Goal: Task Accomplishment & Management: Manage account settings

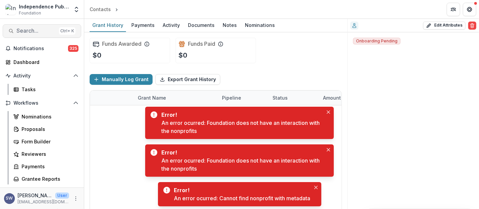
click at [35, 27] on button "Search... Ctrl + K" at bounding box center [42, 30] width 79 height 13
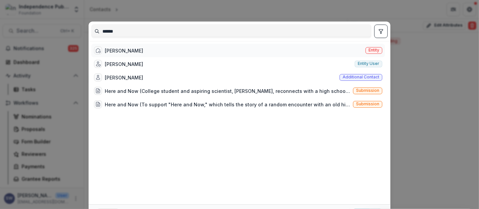
type input "******"
click at [130, 50] on div "Thien Dinh Entity" at bounding box center [238, 50] width 294 height 13
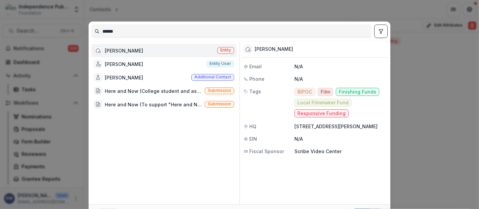
click at [130, 50] on div "Thien Dinh Entity" at bounding box center [164, 50] width 146 height 13
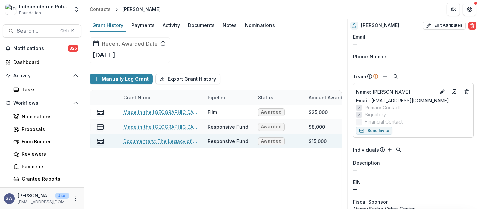
scroll to position [0, 33]
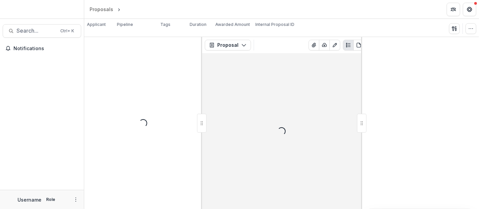
click at [468, 33] on button "button" at bounding box center [471, 28] width 11 height 11
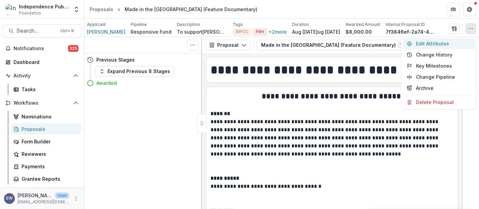
click at [430, 44] on button "Edit Attributes" at bounding box center [439, 43] width 72 height 11
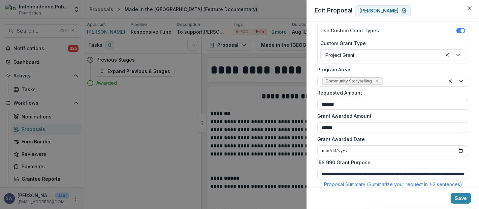
scroll to position [112, 0]
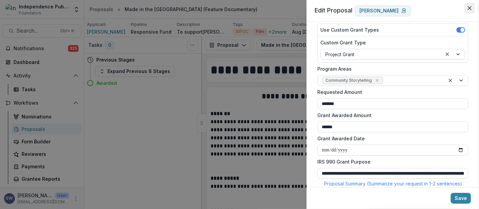
click at [472, 12] on button "Close" at bounding box center [469, 8] width 11 height 11
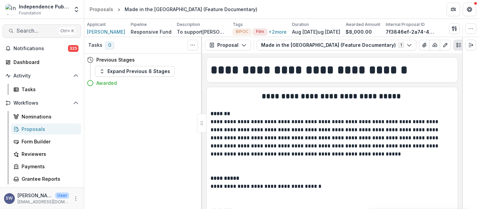
click at [35, 30] on span "Search..." at bounding box center [37, 31] width 40 height 6
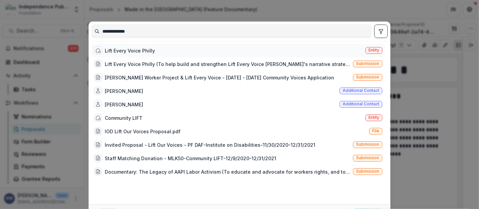
type input "**********"
click at [125, 52] on div "Lift Every Voice Philly" at bounding box center [130, 50] width 50 height 7
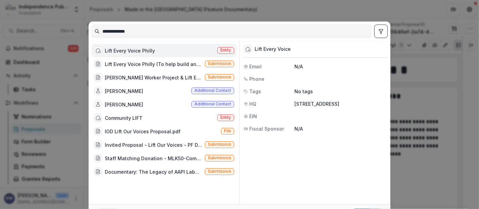
click at [125, 52] on div "Lift Every Voice Philly" at bounding box center [130, 50] width 50 height 7
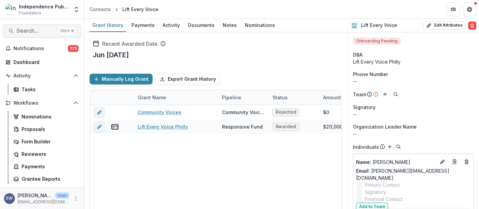
click at [29, 31] on span "Search..." at bounding box center [37, 31] width 40 height 6
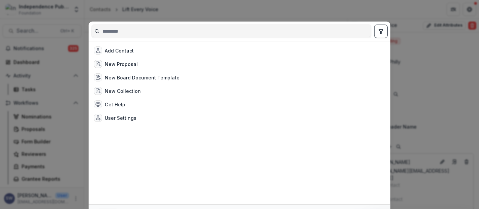
click at [136, 30] on input at bounding box center [232, 31] width 280 height 11
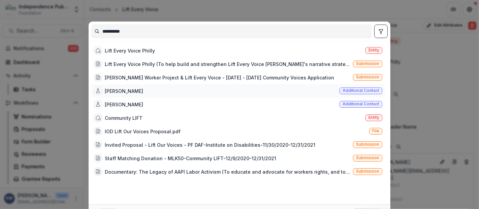
type input "**********"
click at [131, 88] on div "Shanee Garner" at bounding box center [124, 91] width 38 height 7
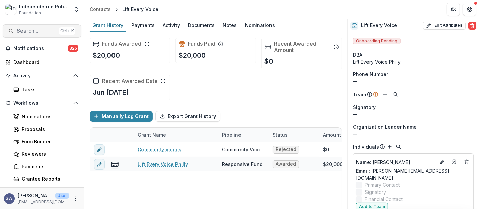
click at [38, 33] on span "Search..." at bounding box center [37, 31] width 40 height 6
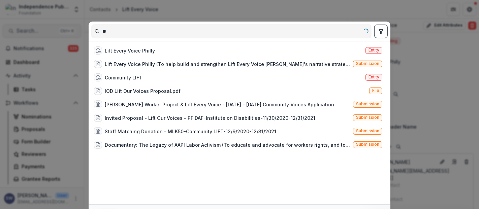
type input "*"
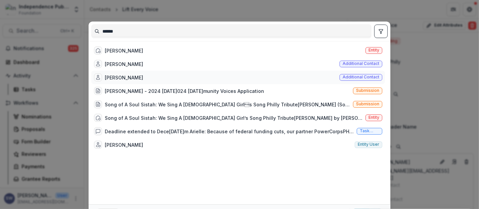
type input "******"
click at [257, 79] on div "Shanée Garner Additional contact" at bounding box center [238, 77] width 294 height 13
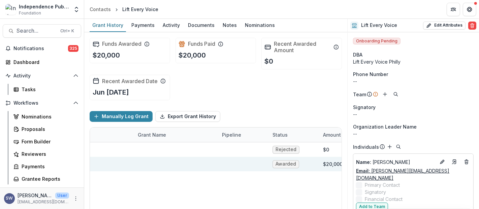
scroll to position [0, 552]
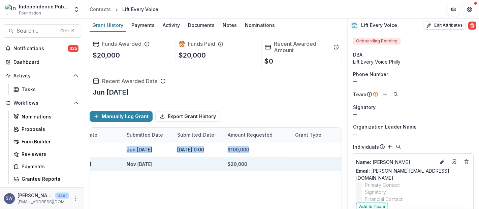
drag, startPoint x: 200, startPoint y: 164, endPoint x: 127, endPoint y: 182, distance: 74.7
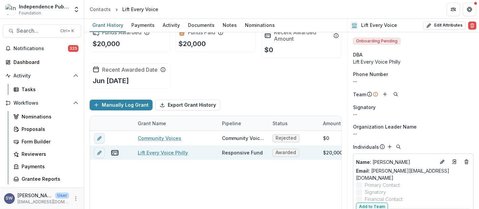
scroll to position [0, 0]
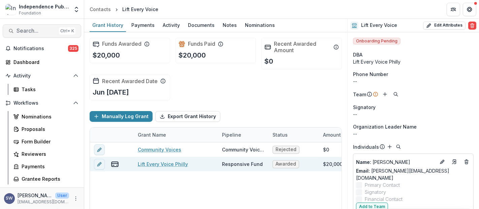
click at [45, 32] on span "Search..." at bounding box center [37, 31] width 40 height 6
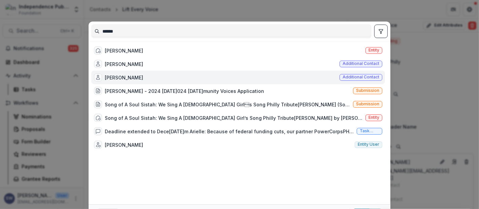
drag, startPoint x: 133, startPoint y: 31, endPoint x: 58, endPoint y: 24, distance: 75.1
click at [58, 24] on div "****** Angel Edwards Entity Shanee Garner Additional contact Shanée Garner Addi…" at bounding box center [239, 104] width 479 height 209
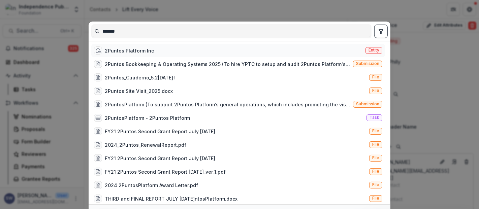
type input "*******"
click at [158, 53] on div "2Puntos Platform Inc Entity" at bounding box center [238, 50] width 294 height 13
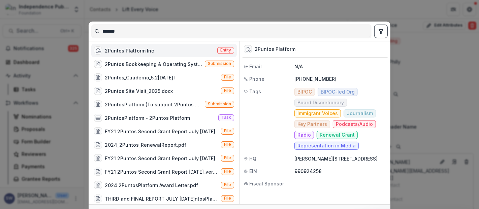
click at [158, 53] on div "2Puntos Platform Inc Entity" at bounding box center [164, 50] width 146 height 13
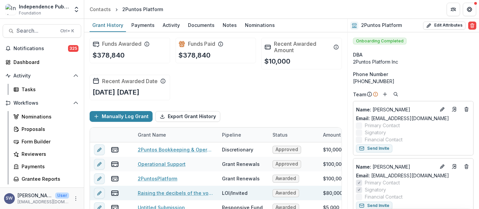
scroll to position [67, 0]
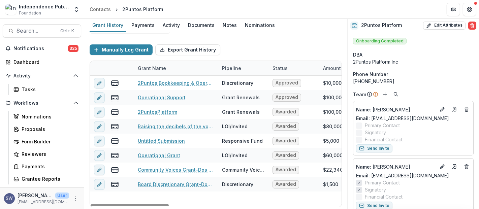
drag, startPoint x: 133, startPoint y: 207, endPoint x: 141, endPoint y: 207, distance: 7.8
click at [141, 207] on div "Funds Awarded $378,840 Funds Paid $378,840 Recent Awarded Amount $10,000 Recent…" at bounding box center [215, 120] width 263 height 177
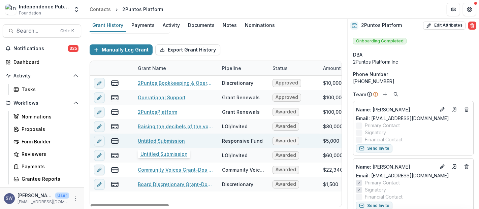
click at [169, 140] on link "Untitled Submission" at bounding box center [161, 140] width 47 height 7
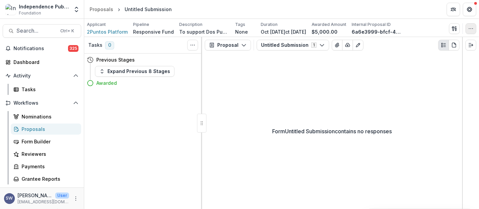
click at [467, 27] on button "button" at bounding box center [471, 28] width 11 height 11
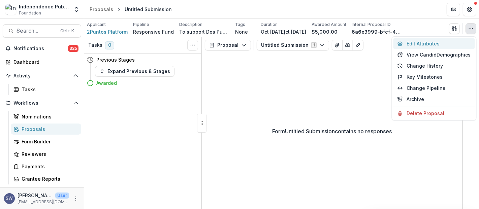
click at [425, 43] on button "Edit Attributes" at bounding box center [435, 43] width 82 height 11
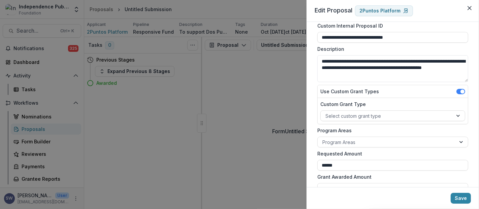
scroll to position [37, 0]
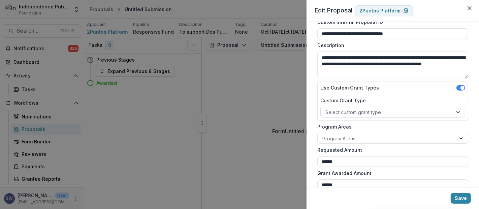
click at [359, 113] on div at bounding box center [387, 112] width 123 height 8
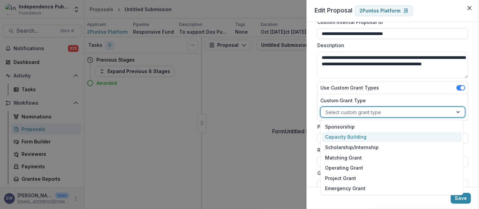
click at [364, 138] on div "Capacity Building" at bounding box center [392, 137] width 140 height 10
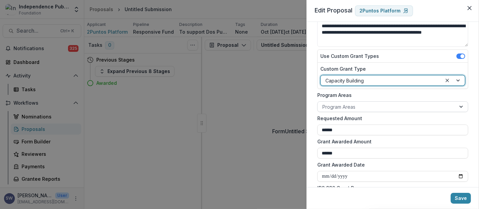
scroll to position [75, 0]
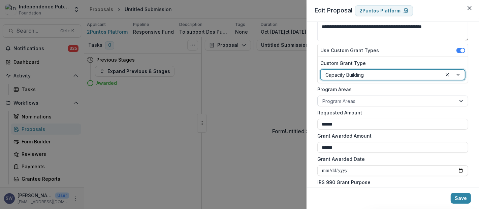
click at [364, 101] on div at bounding box center [386, 101] width 129 height 8
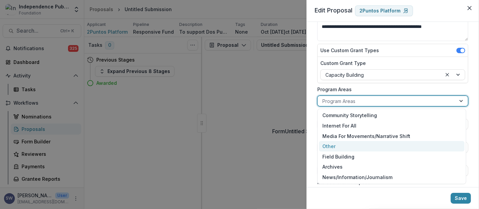
click at [335, 150] on div "Other" at bounding box center [392, 146] width 146 height 10
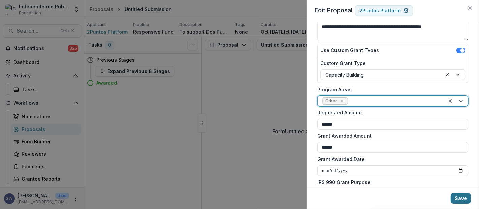
click at [462, 197] on button "Save" at bounding box center [461, 198] width 20 height 11
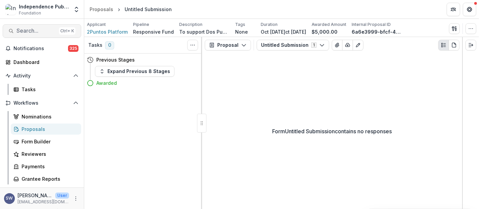
click at [38, 30] on span "Search..." at bounding box center [37, 31] width 40 height 6
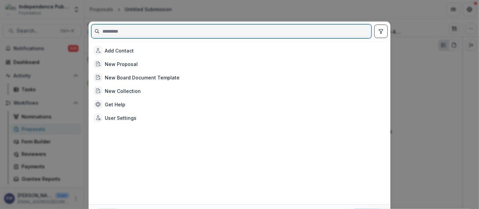
click at [148, 35] on input at bounding box center [232, 31] width 280 height 11
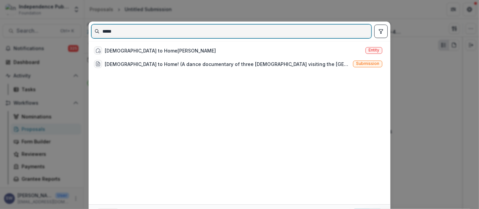
type input "*****"
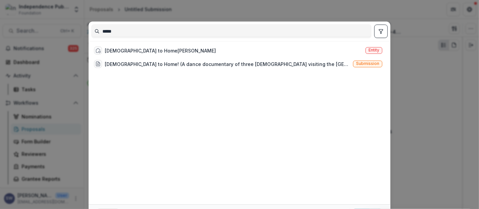
click at [428, 102] on div "***** Sugod to Home by Anito Gavino Entity Sugod to Home! (A dance documentary …" at bounding box center [239, 104] width 479 height 209
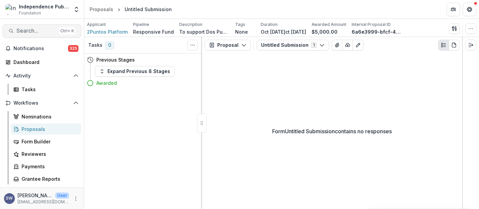
click at [38, 33] on span "Search..." at bounding box center [37, 31] width 40 height 6
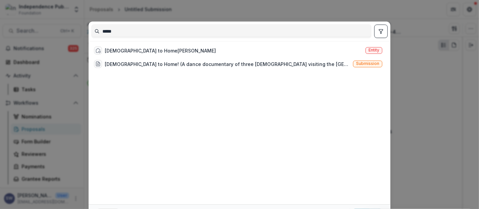
drag, startPoint x: 88, startPoint y: 32, endPoint x: 63, endPoint y: 33, distance: 25.6
click at [63, 33] on div "***** Sugod to Home by Anito Gavino Entity Sugod to Home! (A dance documentary …" at bounding box center [239, 104] width 479 height 209
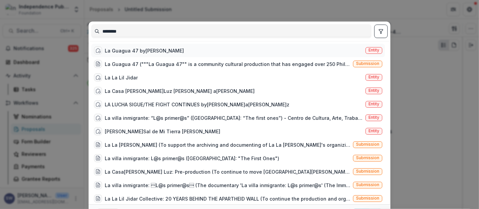
click at [134, 52] on div "La Guagua 47 by Alba Martinez" at bounding box center [144, 50] width 79 height 7
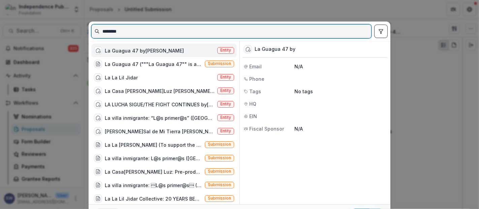
drag, startPoint x: 136, startPoint y: 32, endPoint x: 81, endPoint y: 32, distance: 55.9
click at [81, 32] on div "******** La Guagua 47 by Alba Martinez Entity La Guagua 47 ("""La Guagua 47"" i…" at bounding box center [239, 104] width 479 height 209
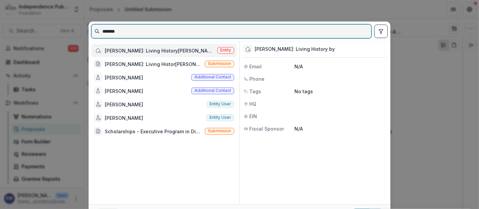
type input "*******"
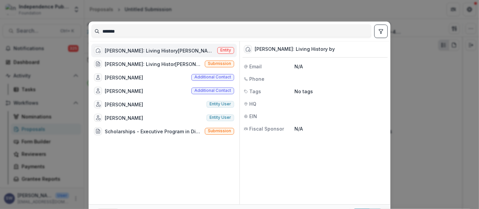
click at [145, 50] on div "Eric McPherson: Living History by Kiameshia N. McPherson" at bounding box center [160, 50] width 110 height 7
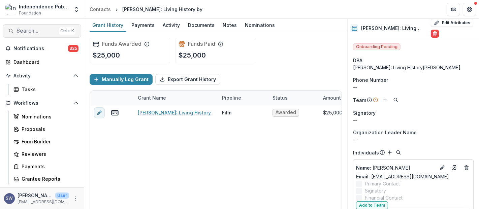
click at [40, 32] on span "Search..." at bounding box center [37, 31] width 40 height 6
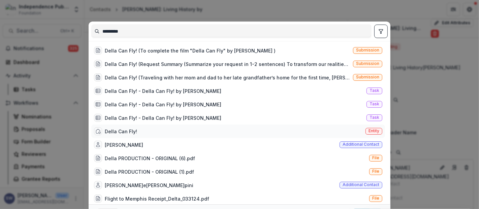
type input "*********"
click at [137, 130] on div "Della Can Fly! Entity" at bounding box center [238, 131] width 294 height 13
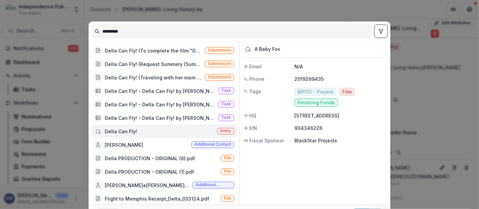
click at [137, 130] on div "Della Can Fly! Entity" at bounding box center [164, 131] width 146 height 13
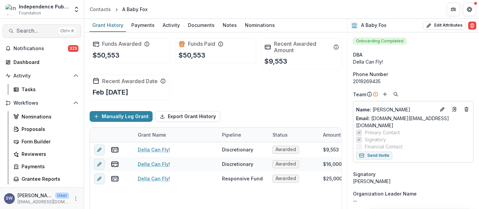
click at [32, 35] on button "Search... Ctrl + K" at bounding box center [42, 30] width 79 height 13
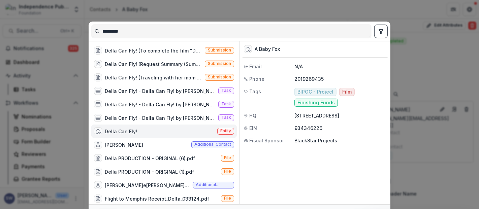
drag, startPoint x: 140, startPoint y: 33, endPoint x: 76, endPoint y: 29, distance: 63.1
click at [76, 29] on div "********* Della Can Fly! (To complete the film "Della Can Fly" by Jasmine Lynea…" at bounding box center [239, 104] width 479 height 209
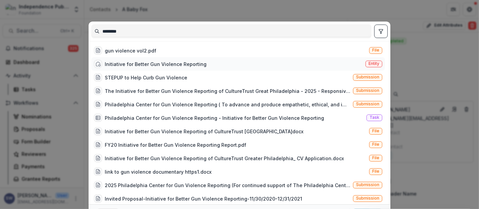
type input "********"
click at [172, 64] on div "Initiative for Better Gun Violence Reporting" at bounding box center [156, 64] width 102 height 7
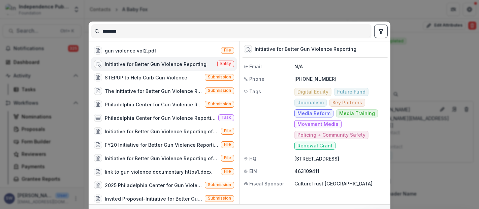
click at [172, 64] on div "Initiative for Better Gun Violence Reporting" at bounding box center [156, 64] width 102 height 7
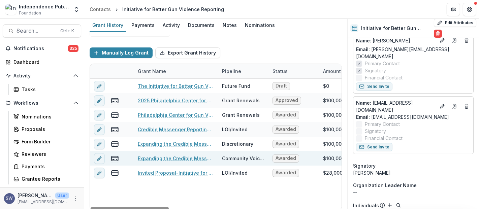
scroll to position [67, 0]
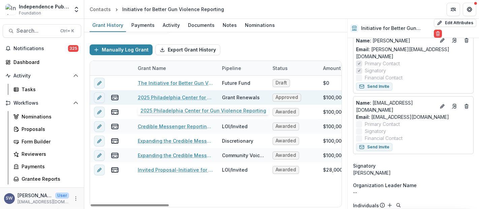
click at [189, 95] on link "2025 Philadelphia Center for Gun Violence Reporting" at bounding box center [176, 97] width 76 height 7
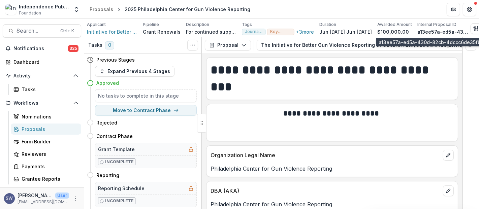
click at [468, 26] on div "Internal Proposal ID" at bounding box center [443, 25] width 51 height 6
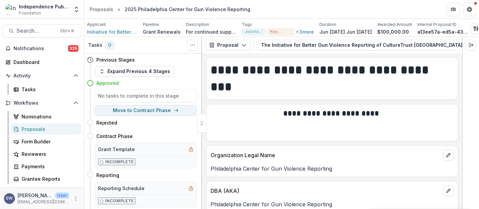
scroll to position [0, 22]
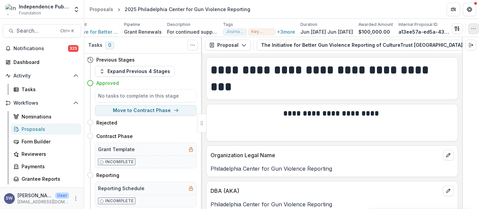
click at [474, 28] on icon "button" at bounding box center [473, 28] width 5 height 5
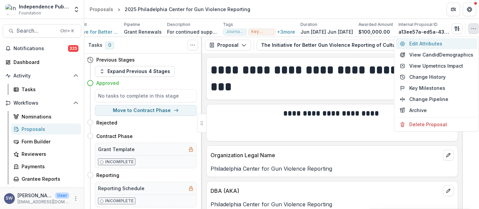
click at [433, 43] on button "Edit Attributes" at bounding box center [437, 43] width 82 height 11
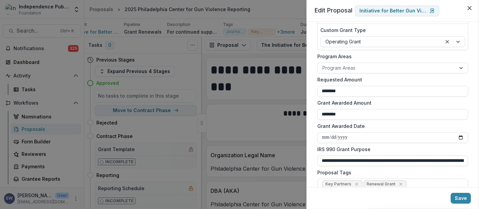
scroll to position [70, 0]
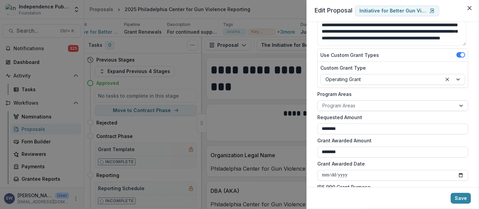
click at [375, 103] on div at bounding box center [386, 105] width 129 height 8
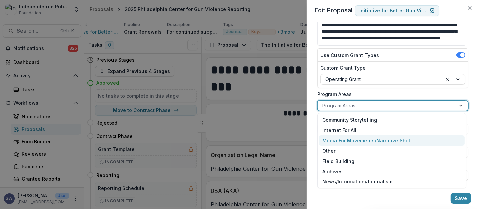
click at [364, 138] on div "Media For Movements/Narrative Shift" at bounding box center [392, 140] width 146 height 10
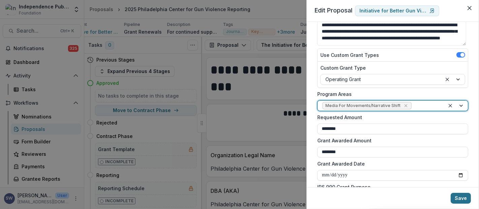
click at [460, 194] on button "Save" at bounding box center [461, 198] width 20 height 11
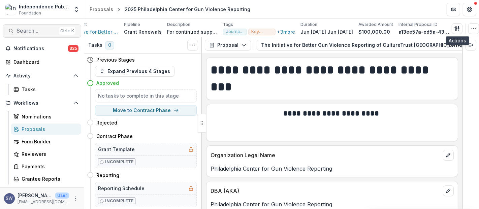
click at [30, 24] on button "Search... Ctrl + K" at bounding box center [42, 30] width 79 height 13
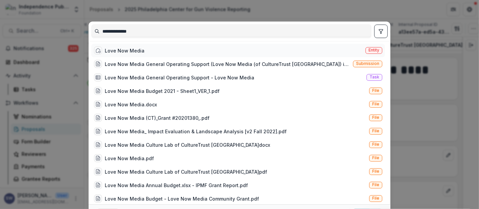
type input "**********"
click at [128, 51] on div "Love Now Media" at bounding box center [125, 50] width 40 height 7
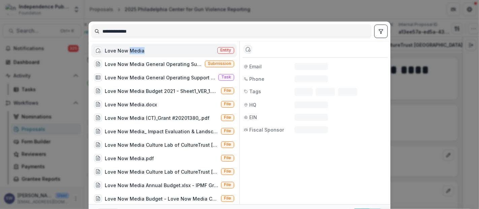
click at [128, 51] on div "Love Now Media" at bounding box center [125, 50] width 40 height 7
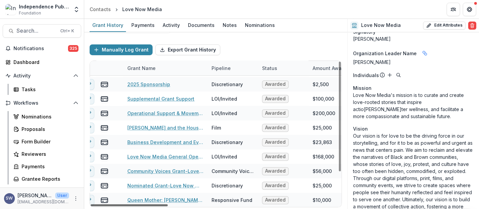
scroll to position [42, 11]
drag, startPoint x: 146, startPoint y: 204, endPoint x: 150, endPoint y: 192, distance: 12.9
click at [150, 205] on div at bounding box center [129, 206] width 77 height 2
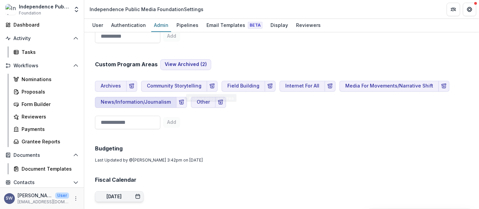
scroll to position [487, 0]
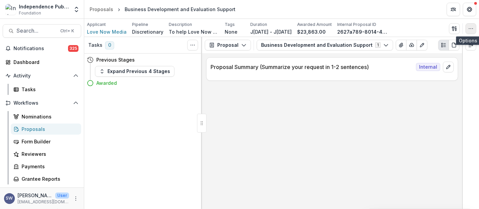
click at [469, 25] on button "button" at bounding box center [471, 28] width 11 height 11
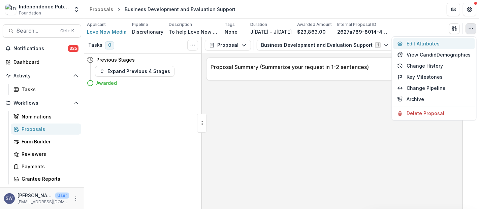
click at [433, 46] on button "Edit Attributes" at bounding box center [435, 43] width 82 height 11
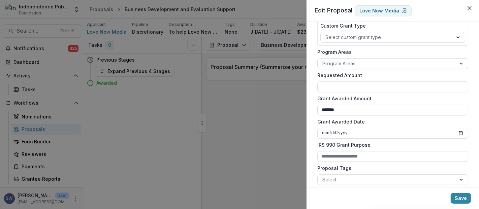
scroll to position [37, 0]
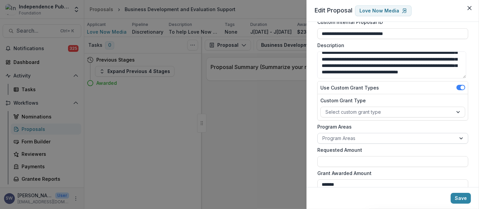
click at [335, 135] on div at bounding box center [386, 138] width 129 height 8
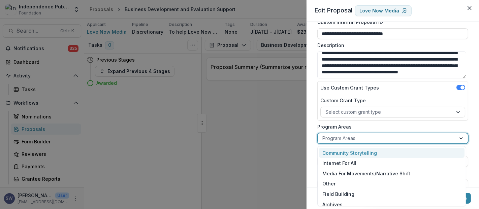
scroll to position [8, 0]
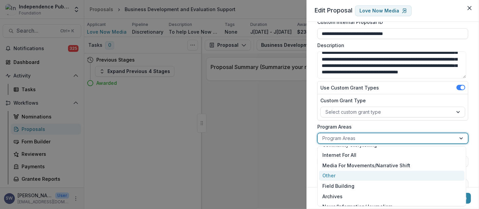
click at [333, 177] on div "Other" at bounding box center [392, 176] width 146 height 10
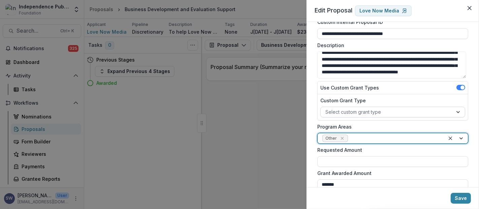
click at [345, 114] on div at bounding box center [387, 112] width 123 height 8
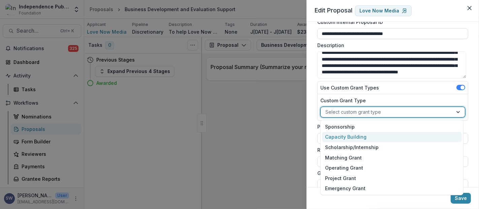
click at [356, 134] on div "Capacity Building" at bounding box center [392, 137] width 140 height 10
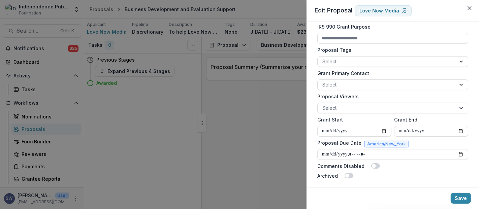
scroll to position [233, 0]
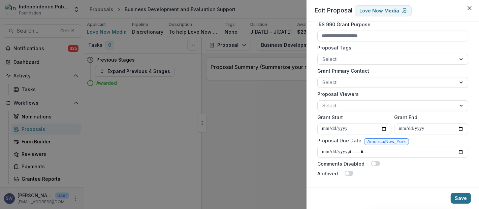
click at [457, 198] on button "Save" at bounding box center [461, 198] width 20 height 11
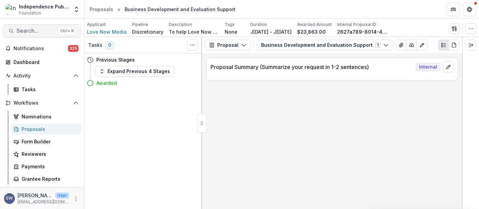
click at [32, 30] on span "Search..." at bounding box center [37, 31] width 40 height 6
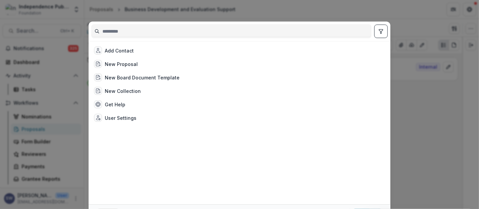
click at [145, 29] on input at bounding box center [232, 31] width 280 height 11
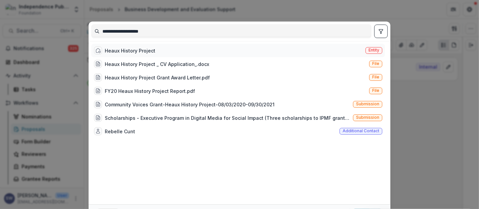
type input "**********"
click at [177, 54] on div "Heaux History Project Entity" at bounding box center [238, 50] width 294 height 13
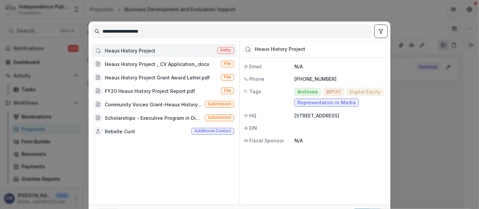
click at [177, 54] on div "Heaux History Project Entity" at bounding box center [164, 50] width 146 height 13
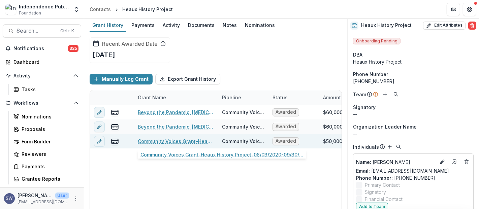
click at [180, 140] on link "Community Voices Grant-Heaux History Project-08/03/2020-09/30/2021" at bounding box center [176, 141] width 76 height 7
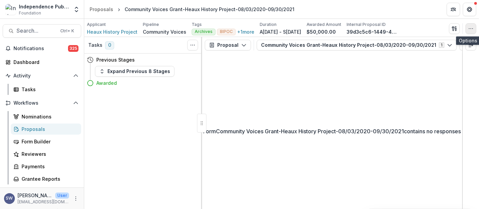
click at [472, 29] on icon "button" at bounding box center [470, 28] width 5 height 5
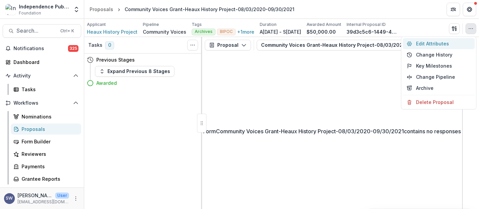
click at [433, 44] on button "Edit Attributes" at bounding box center [439, 43] width 72 height 11
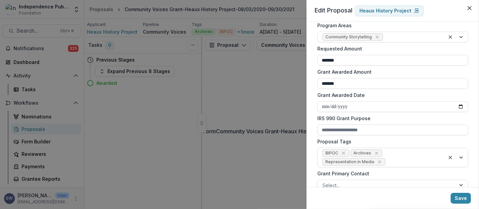
scroll to position [75, 0]
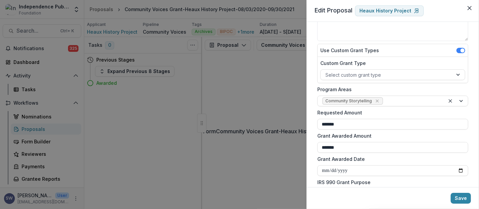
click at [143, 151] on div "**********" at bounding box center [239, 104] width 479 height 209
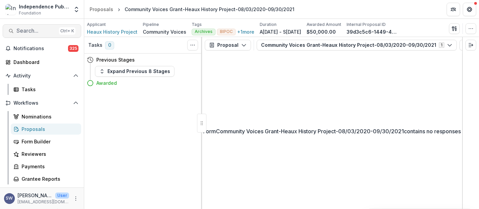
click at [23, 28] on span "Search..." at bounding box center [37, 31] width 40 height 6
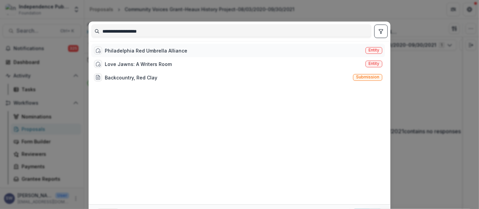
type input "**********"
click at [171, 52] on div "Philadelphia Red Umbrella Alliance" at bounding box center [146, 50] width 83 height 7
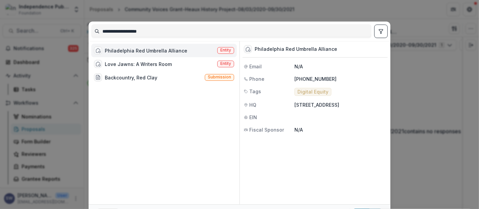
click at [168, 55] on div "Philadelphia Red Umbrella Alliance Entity" at bounding box center [164, 50] width 146 height 13
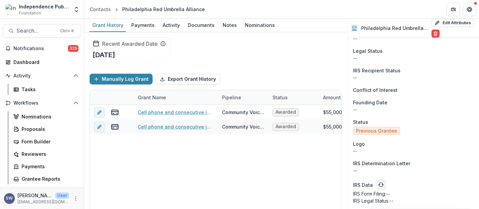
scroll to position [36, 0]
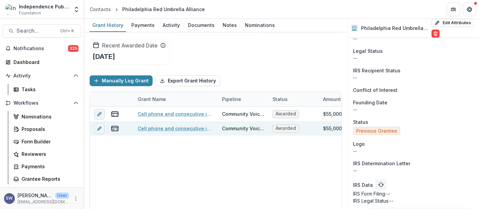
click at [179, 129] on link "Cell phone and consecutive internet access for housing insecure sex workers in …" at bounding box center [176, 128] width 76 height 7
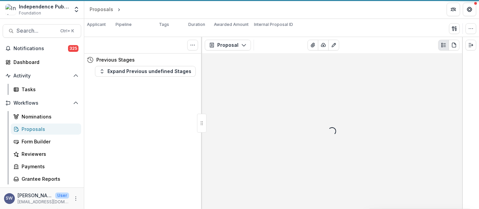
click at [469, 29] on icon "button" at bounding box center [470, 28] width 5 height 5
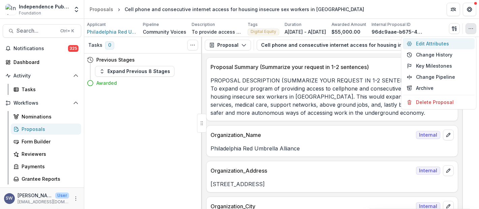
click at [437, 44] on button "Edit Attributes" at bounding box center [439, 43] width 72 height 11
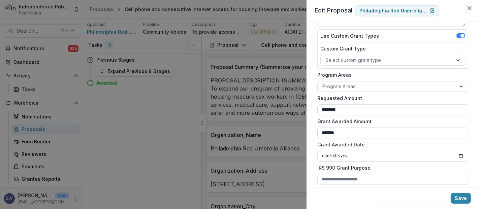
scroll to position [112, 0]
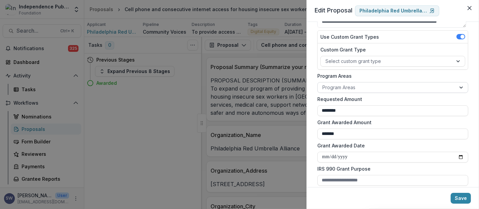
click at [347, 83] on div at bounding box center [386, 87] width 129 height 8
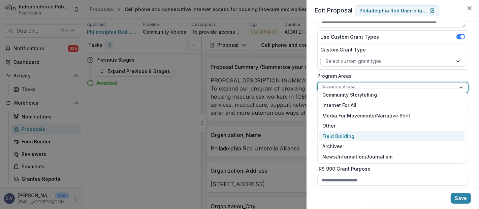
click at [184, 143] on div "**********" at bounding box center [239, 104] width 479 height 209
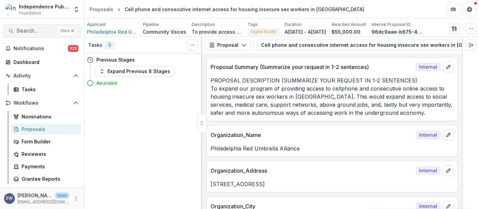
click at [34, 32] on span "Search..." at bounding box center [37, 31] width 40 height 6
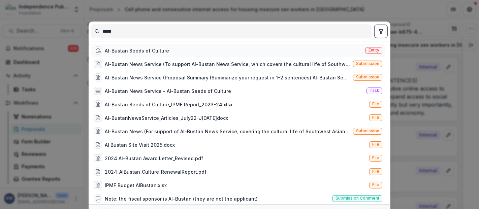
type input "*****"
click at [154, 52] on div "Al-Bustan Seeds of Culture" at bounding box center [137, 50] width 64 height 7
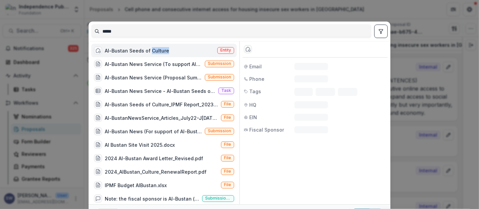
click at [154, 52] on div "Al-Bustan Seeds of Culture" at bounding box center [137, 50] width 64 height 7
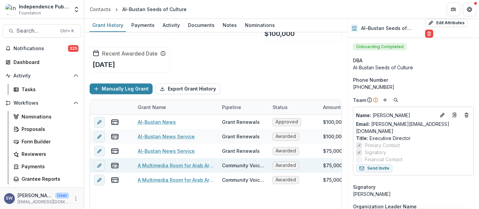
scroll to position [37, 0]
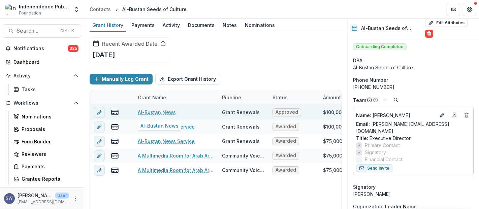
click at [155, 110] on link "Al-Bustan News" at bounding box center [157, 112] width 38 height 7
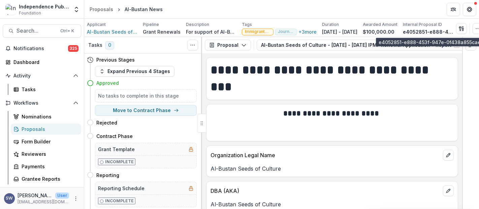
click at [454, 30] on p "e4052851-e888-453f-947e-0f438a855cae" at bounding box center [428, 31] width 51 height 7
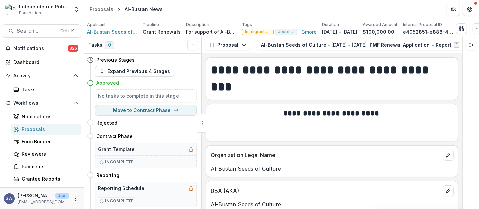
scroll to position [0, 25]
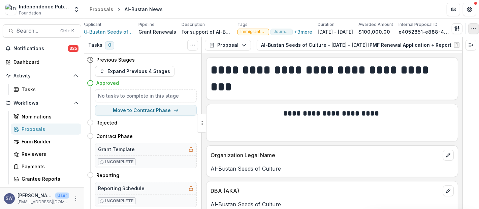
click at [470, 30] on button "button" at bounding box center [473, 28] width 11 height 11
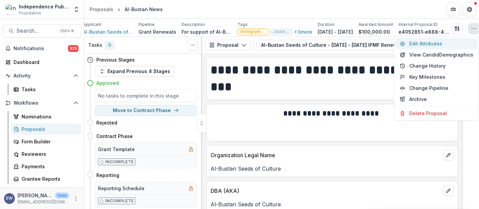
click at [432, 43] on button "Edit Attributes" at bounding box center [437, 43] width 82 height 11
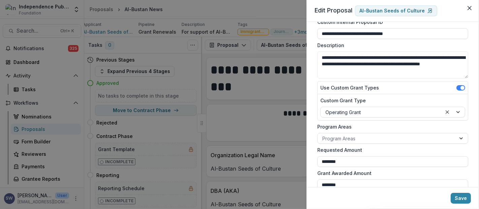
scroll to position [75, 0]
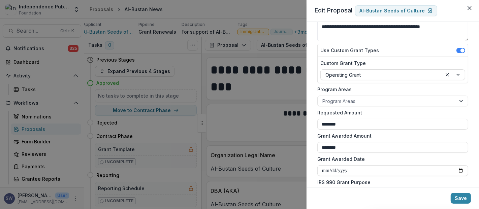
click at [32, 29] on div "**********" at bounding box center [239, 104] width 479 height 209
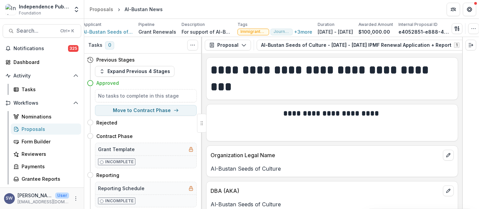
click at [34, 32] on span "Search..." at bounding box center [37, 31] width 40 height 6
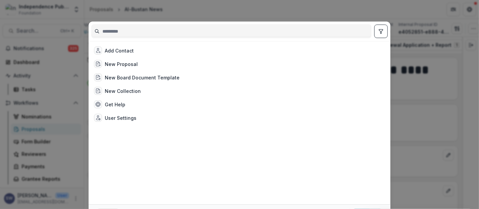
click at [143, 34] on input at bounding box center [232, 31] width 280 height 11
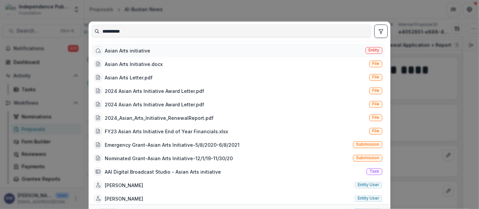
type input "**********"
click at [141, 51] on div "Asian Arts initiative" at bounding box center [127, 50] width 45 height 7
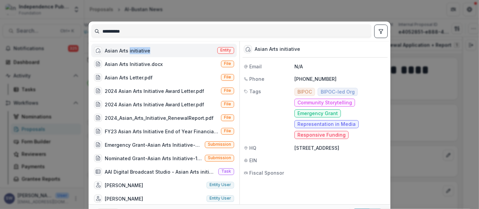
click at [141, 51] on div "Asian Arts initiative" at bounding box center [127, 50] width 45 height 7
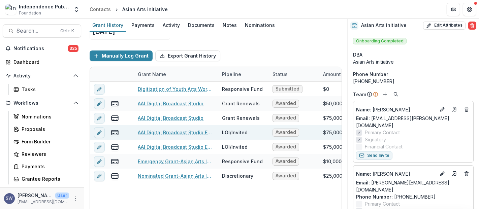
scroll to position [67, 0]
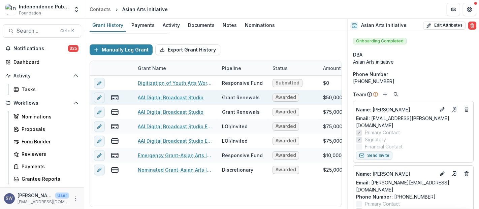
click at [187, 97] on link "AAI Digital Broadcast Studio" at bounding box center [171, 97] width 66 height 7
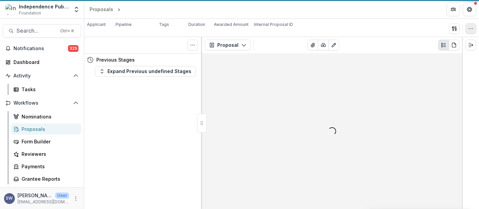
click at [471, 26] on icon "button" at bounding box center [470, 28] width 5 height 5
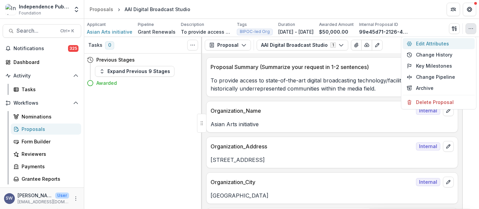
click at [450, 42] on button "Edit Attributes" at bounding box center [439, 43] width 72 height 11
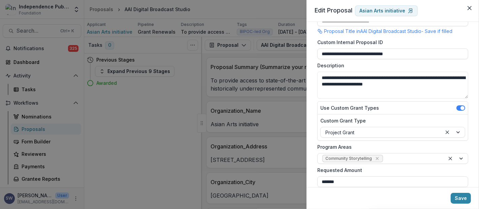
scroll to position [37, 0]
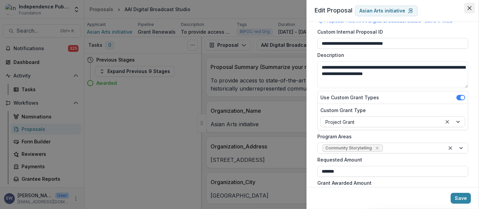
click at [472, 8] on button "Close" at bounding box center [469, 8] width 11 height 11
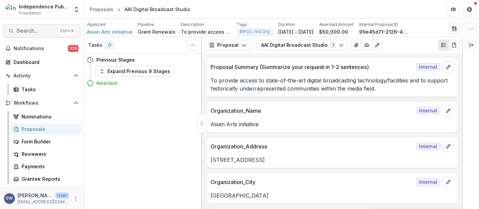
click at [47, 28] on span "Search..." at bounding box center [37, 31] width 40 height 6
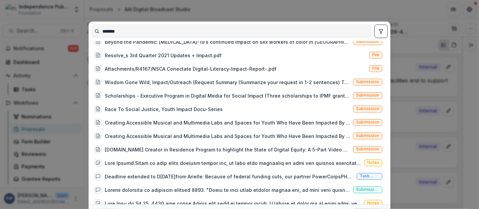
scroll to position [674, 0]
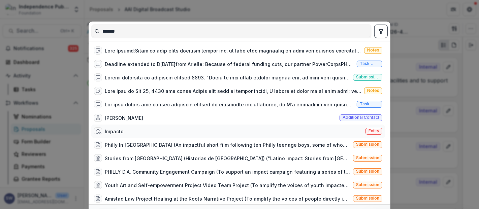
type input "*******"
click at [167, 129] on div "Impacto Entity" at bounding box center [238, 131] width 294 height 13
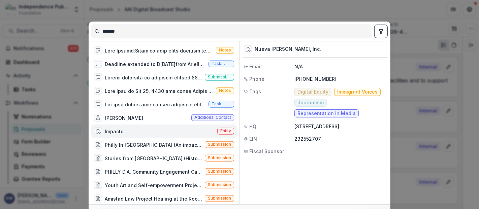
click at [167, 132] on div "Impacto Entity" at bounding box center [164, 131] width 146 height 13
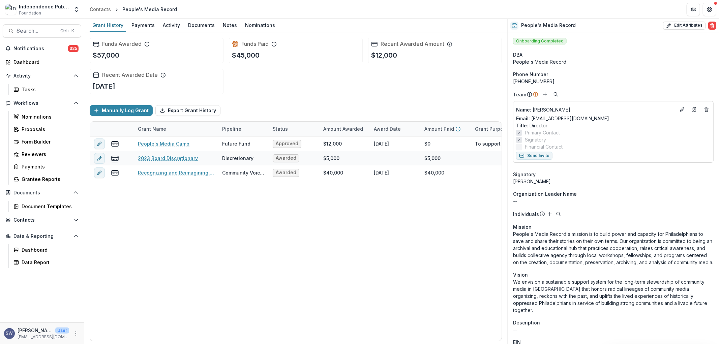
scroll to position [75, 0]
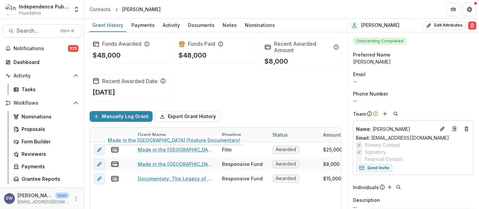
scroll to position [37, 0]
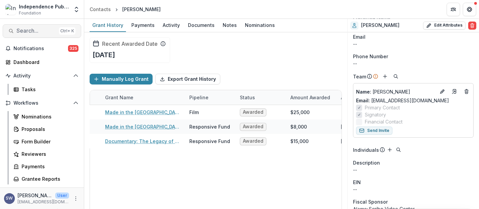
click at [40, 29] on span "Search..." at bounding box center [37, 31] width 40 height 6
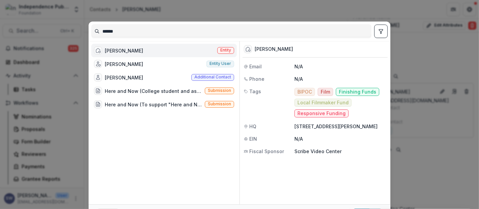
drag, startPoint x: 117, startPoint y: 29, endPoint x: 36, endPoint y: 27, distance: 81.2
click at [36, 27] on div "****** [PERSON_NAME] Entity [PERSON_NAME] Entity user [PERSON_NAME] Additional …" at bounding box center [239, 104] width 479 height 209
type input "**********"
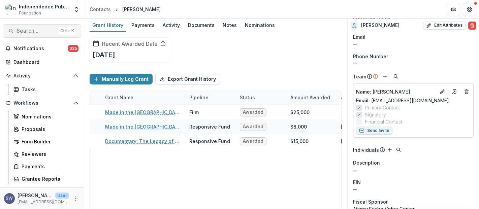
click at [37, 31] on span "Search..." at bounding box center [37, 31] width 40 height 6
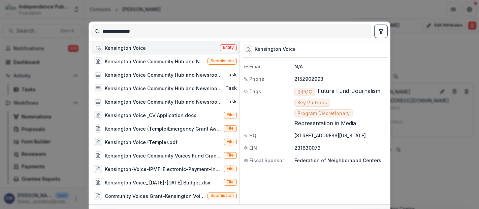
click at [137, 55] on div "Kensington Voice Entity" at bounding box center [165, 47] width 148 height 13
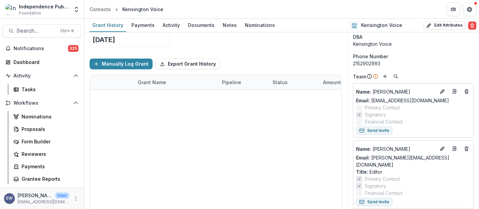
scroll to position [67, 0]
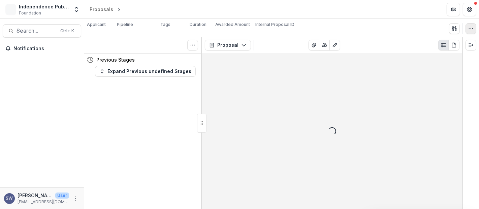
click at [468, 31] on button "button" at bounding box center [471, 28] width 11 height 11
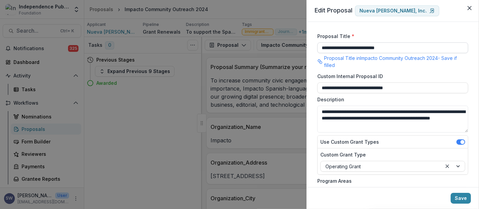
scroll to position [37, 0]
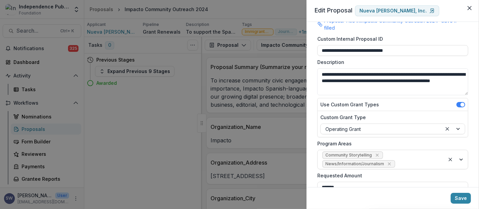
click at [172, 125] on div "**********" at bounding box center [239, 104] width 479 height 209
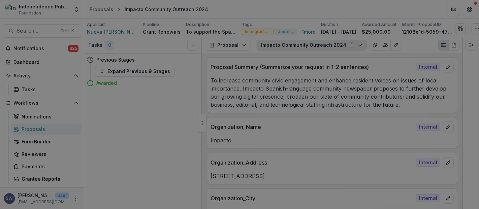
scroll to position [0, 27]
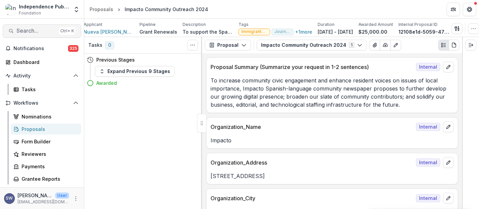
click at [42, 32] on span "Search..." at bounding box center [37, 31] width 40 height 6
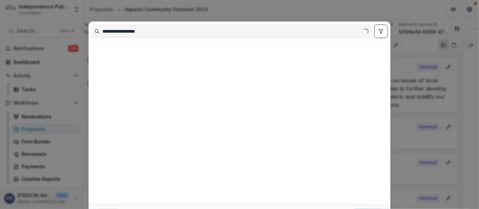
type input "**********"
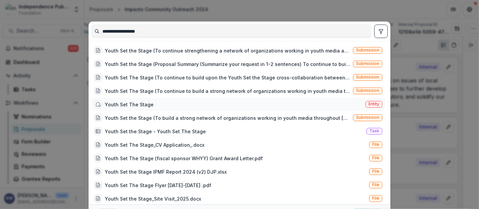
click at [198, 106] on div "Youth Set The Stage Entity" at bounding box center [238, 104] width 294 height 13
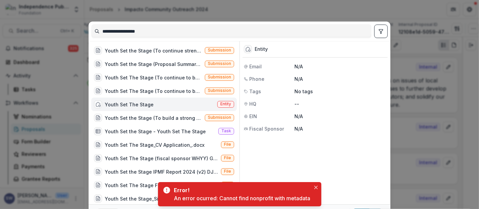
click at [185, 104] on div "Youth Set The Stage Entity" at bounding box center [164, 104] width 146 height 13
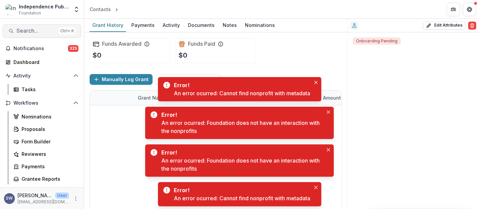
click at [34, 30] on span "Search..." at bounding box center [37, 31] width 40 height 6
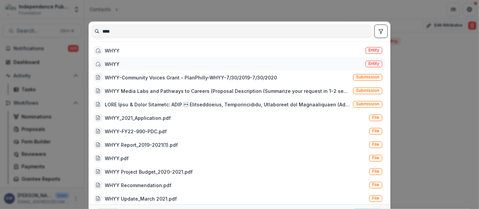
type input "****"
click at [110, 62] on div "WHYY" at bounding box center [112, 64] width 15 height 7
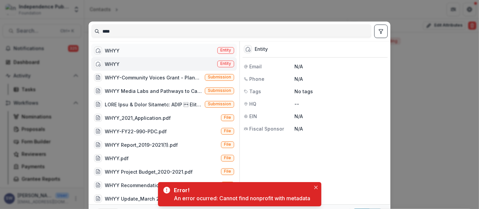
click at [115, 51] on div "WHYY" at bounding box center [112, 50] width 15 height 7
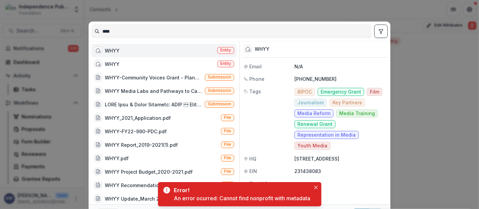
click at [115, 51] on div "WHYY" at bounding box center [112, 50] width 15 height 7
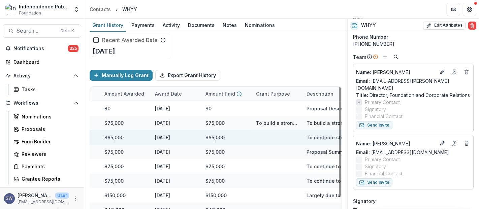
scroll to position [0, 289]
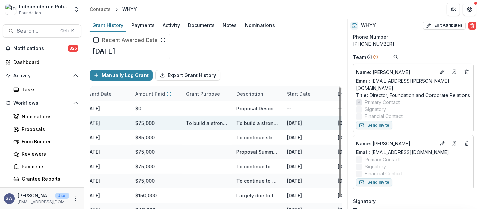
click at [212, 123] on div "To build a strong network of organizations working in youth media throughout [G…" at bounding box center [207, 123] width 42 height 7
click at [207, 125] on div "To build a strong network of organizations working in youth media throughout [G…" at bounding box center [207, 123] width 42 height 7
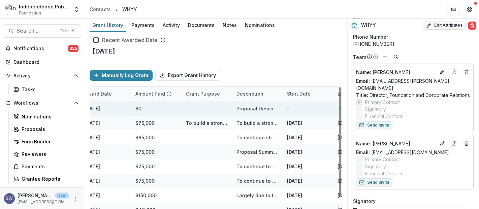
click at [264, 109] on div "Proposal Description (Summarize your request in 1-2 sentences) To support WHYY …" at bounding box center [258, 108] width 42 height 7
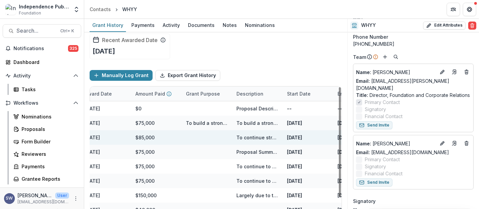
click at [266, 134] on div "To continue strengthening a network of organizations working in youth media acr…" at bounding box center [258, 137] width 42 height 7
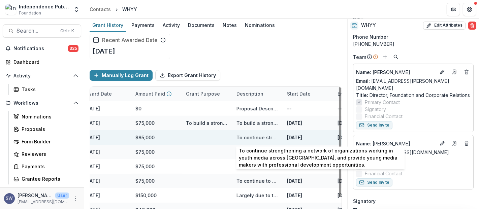
click at [252, 137] on div "To continue strengthening a network of organizations working in youth media acr…" at bounding box center [258, 137] width 42 height 7
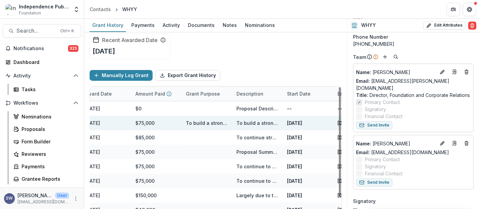
click at [250, 126] on div "To build a strong network of organizations working in youth media throughout [G…" at bounding box center [258, 123] width 42 height 14
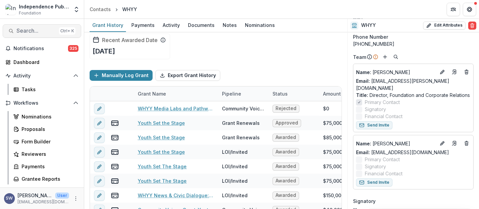
click at [32, 28] on span "Search..." at bounding box center [37, 31] width 40 height 6
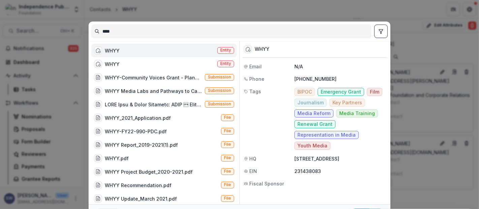
click at [138, 27] on input "****" at bounding box center [232, 31] width 280 height 11
click at [78, 25] on div "**** WHYY Entity WHYY Entity WHYY-Community Voices Grant - PlanPhilly-WHYY-7/30…" at bounding box center [239, 104] width 479 height 209
type input "**********"
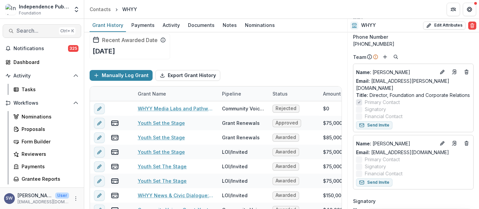
click at [35, 28] on span "Search..." at bounding box center [37, 31] width 40 height 6
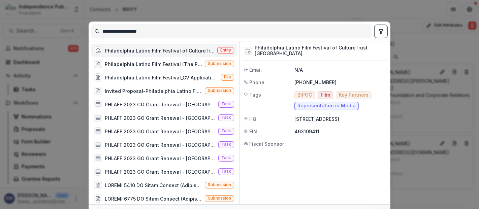
click at [142, 52] on div "Philadelphia Latino Film Festival of CultureTrust [GEOGRAPHIC_DATA]" at bounding box center [160, 50] width 110 height 7
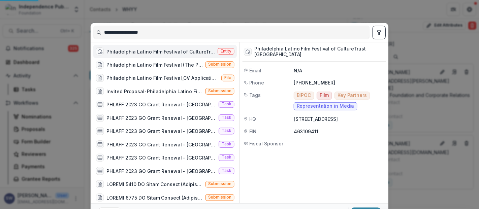
click at [142, 52] on div "Recent Awarded Date [DATE]" at bounding box center [130, 47] width 81 height 26
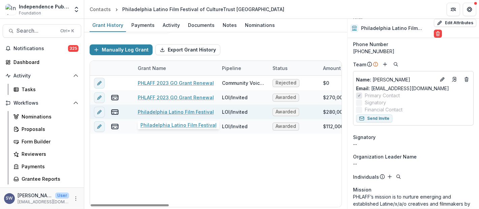
click at [194, 109] on link "Philadelphia Latino Film Festival" at bounding box center [176, 112] width 76 height 7
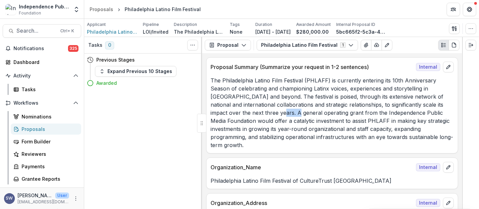
drag, startPoint x: 255, startPoint y: 111, endPoint x: 301, endPoint y: 116, distance: 46.1
click at [301, 116] on p "The Philadelphia Latino Film Festival (PHLAFF) is currently entering its 10th A…" at bounding box center [332, 112] width 243 height 73
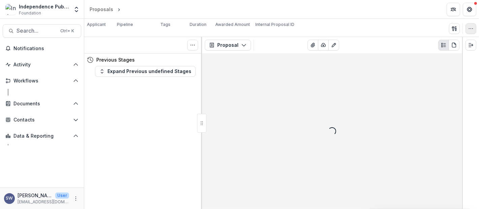
click at [472, 27] on icon "button" at bounding box center [470, 28] width 5 height 5
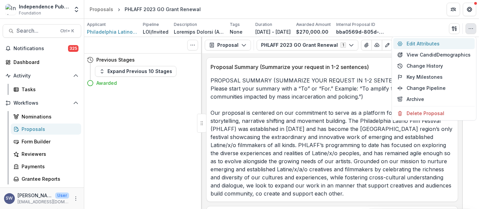
click at [471, 29] on icon "button" at bounding box center [470, 28] width 5 height 5
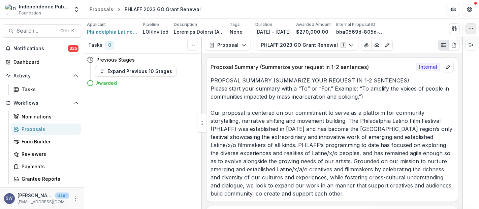
click at [471, 29] on icon "button" at bounding box center [470, 28] width 5 height 5
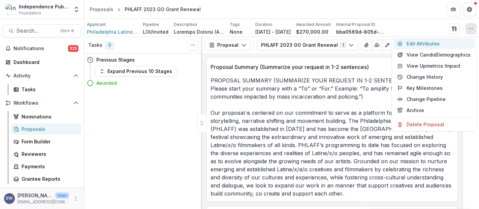
click at [431, 40] on button "Edit Attributes" at bounding box center [435, 43] width 82 height 11
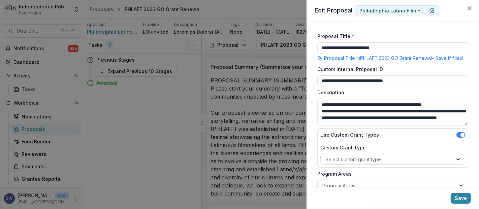
click at [148, 145] on div "**********" at bounding box center [239, 104] width 479 height 209
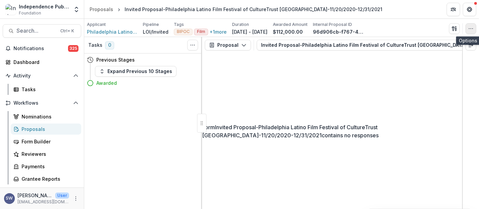
click at [471, 29] on icon "button" at bounding box center [470, 28] width 5 height 5
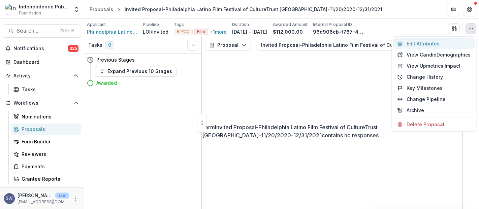
click at [429, 44] on button "Edit Attributes" at bounding box center [435, 43] width 82 height 11
type input "********"
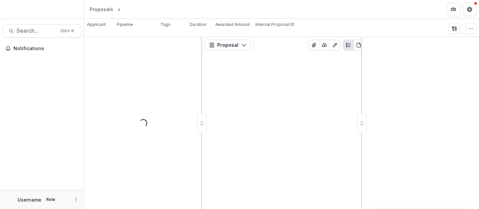
click at [468, 29] on icon "button" at bounding box center [470, 28] width 5 height 5
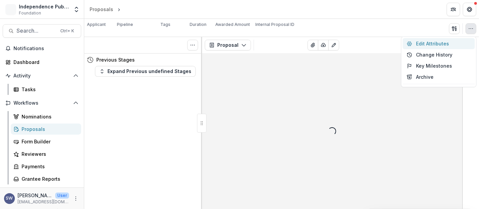
click at [432, 44] on button "Edit Attributes" at bounding box center [439, 43] width 72 height 11
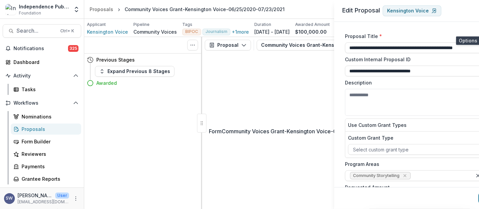
type input "********"
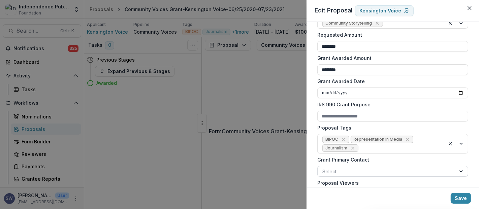
scroll to position [187, 0]
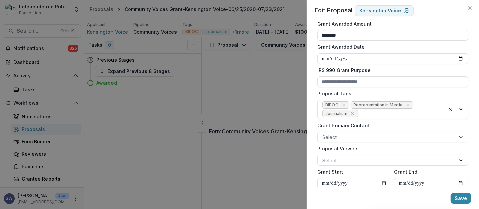
click at [157, 123] on div "**********" at bounding box center [239, 104] width 479 height 209
